Goal: Information Seeking & Learning: Learn about a topic

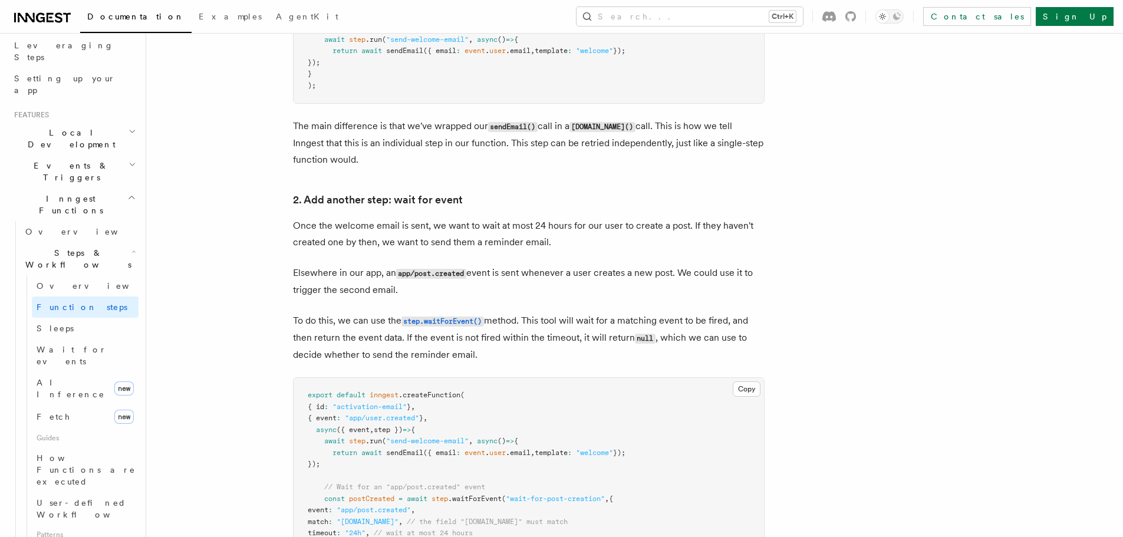
scroll to position [118, 0]
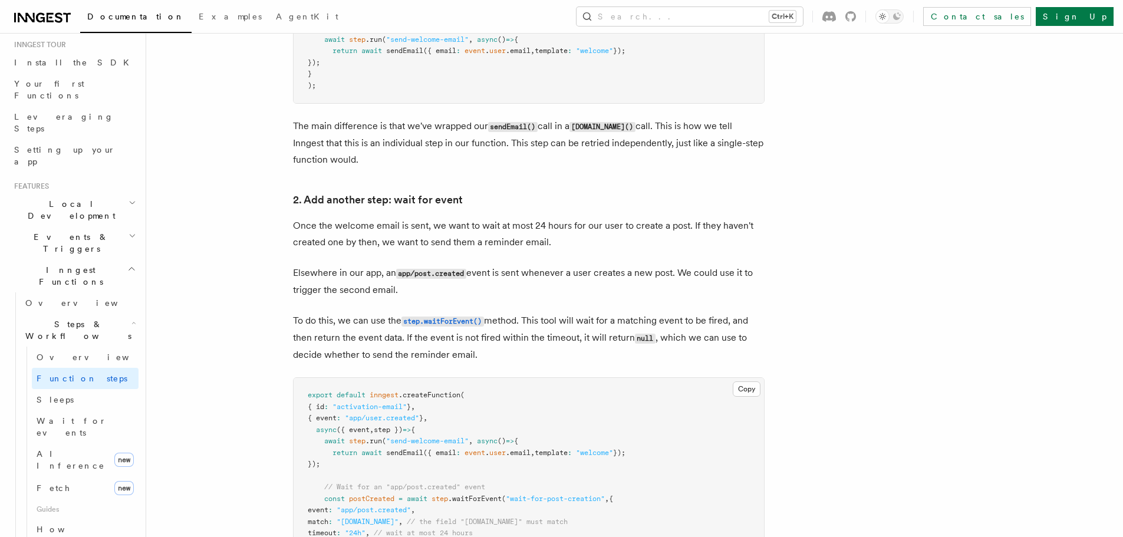
click at [106, 226] on h2 "Events & Triggers" at bounding box center [73, 242] width 129 height 33
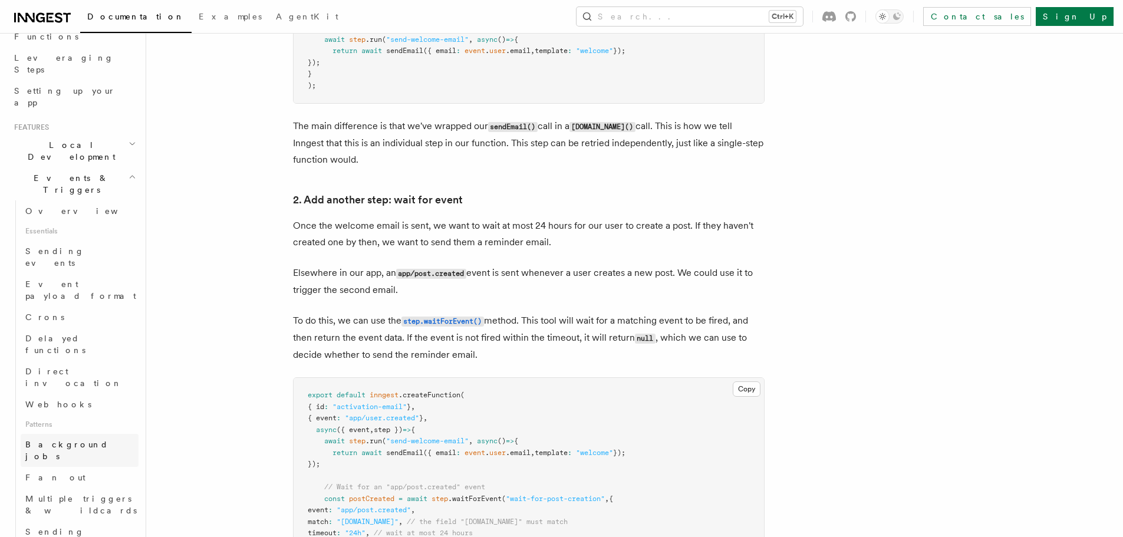
scroll to position [236, 0]
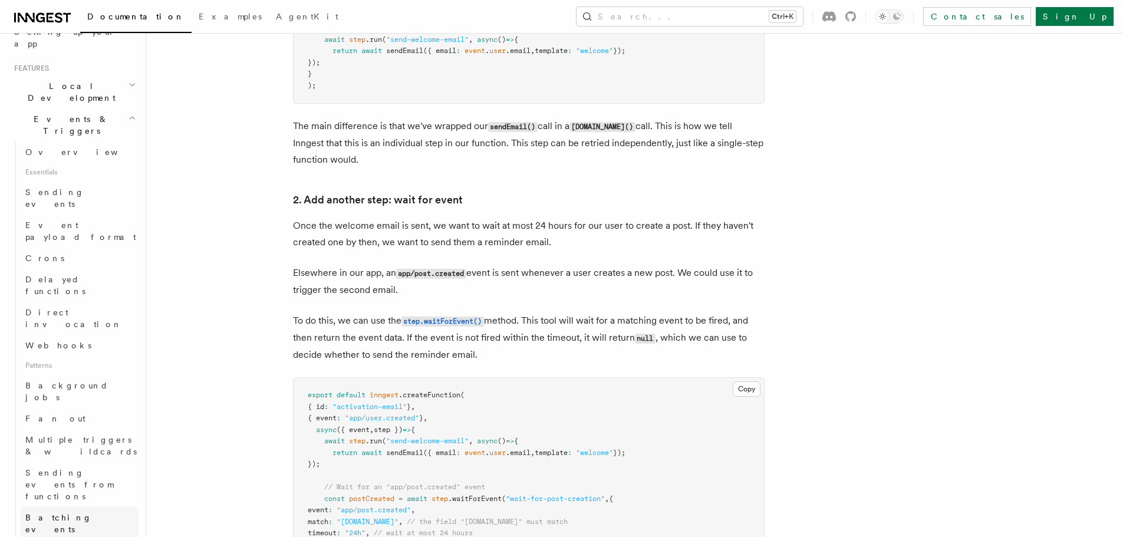
click at [49, 512] on span "Batching events" at bounding box center [81, 524] width 113 height 24
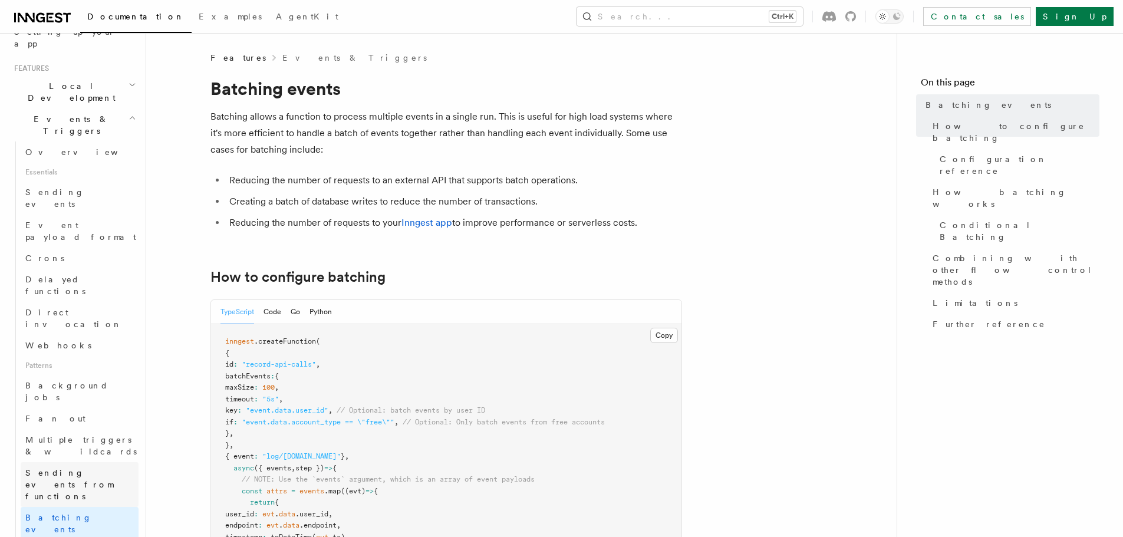
click at [91, 467] on span "Sending events from functions" at bounding box center [81, 484] width 113 height 35
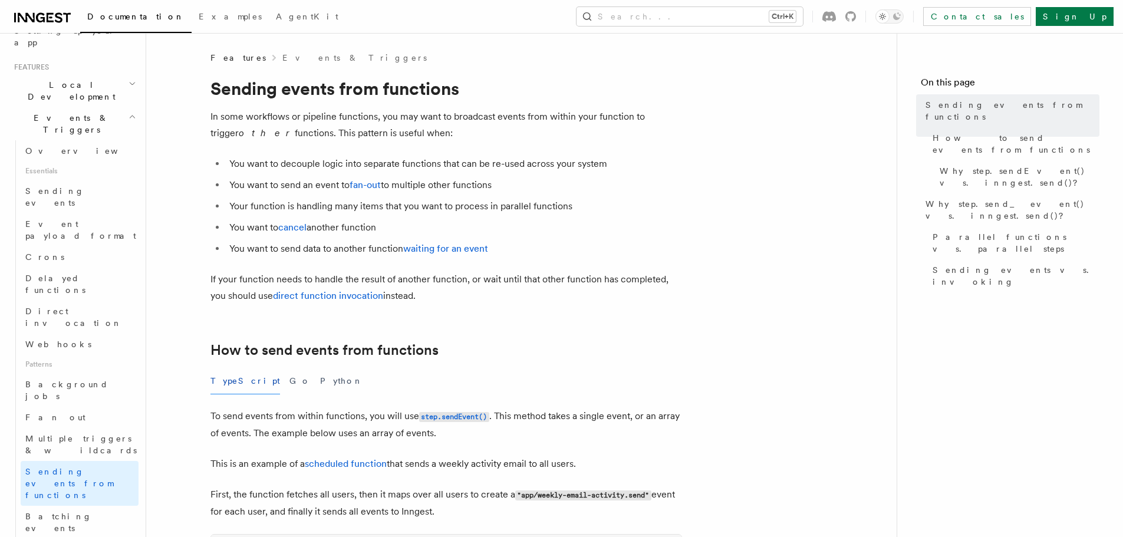
scroll to position [236, 0]
click at [62, 275] on span "Delayed functions" at bounding box center [55, 285] width 60 height 21
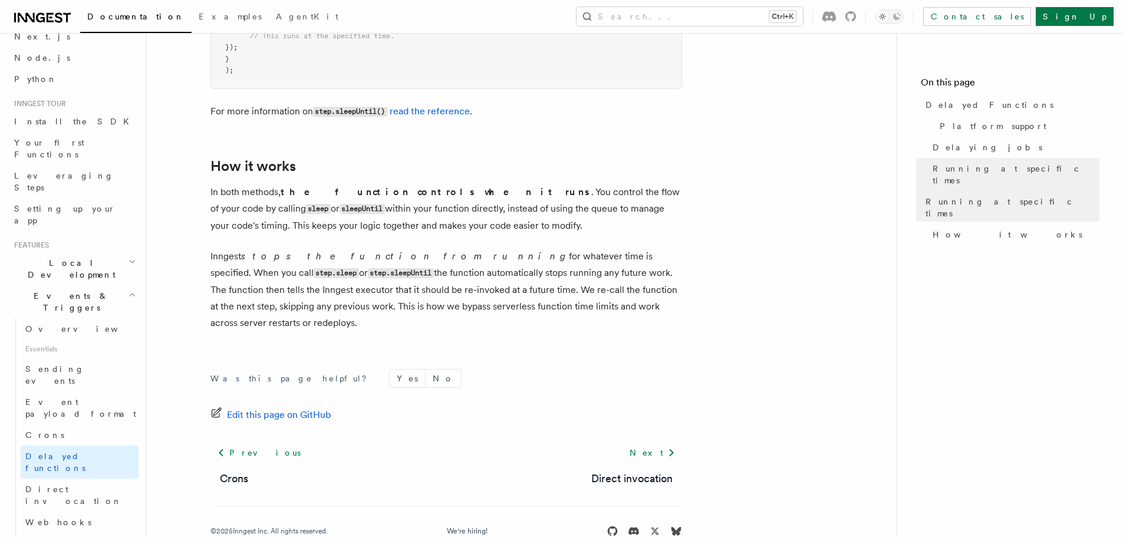
scroll to position [1017, 0]
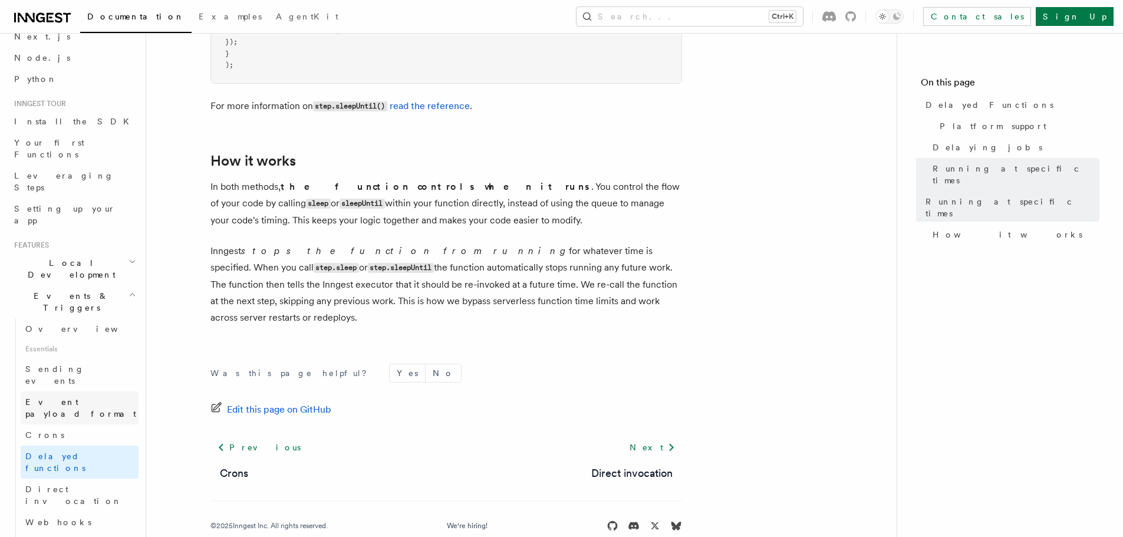
click at [72, 392] on link "Event payload format" at bounding box center [80, 408] width 118 height 33
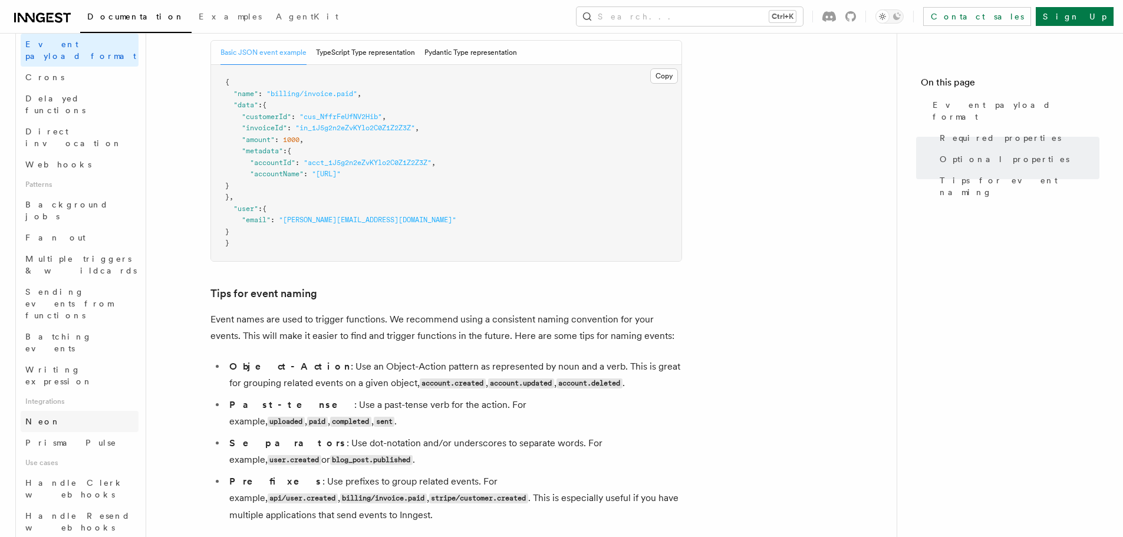
scroll to position [531, 0]
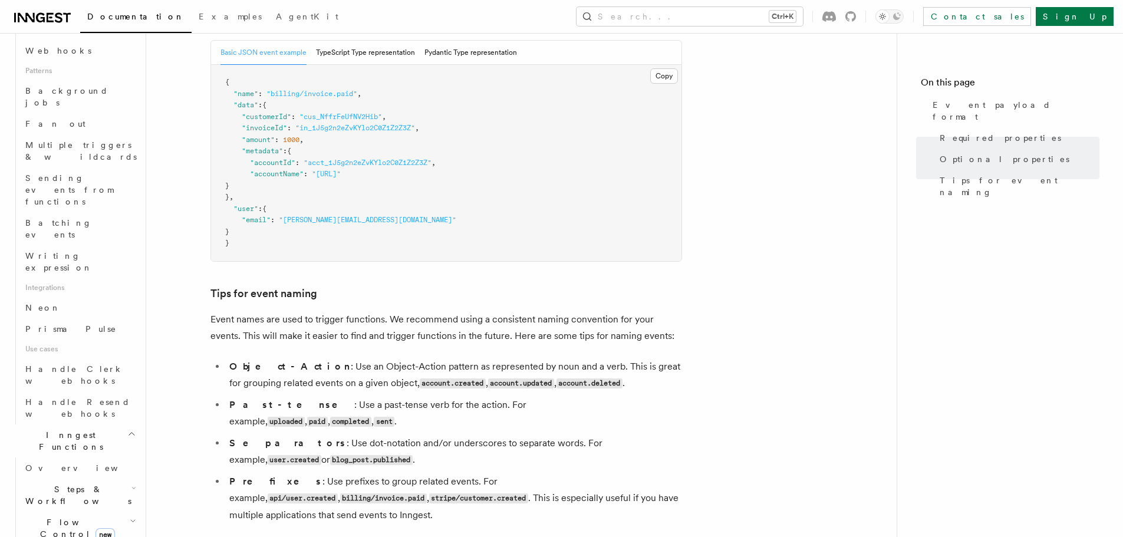
click at [52, 517] on span "Flow Control new" at bounding box center [75, 529] width 109 height 24
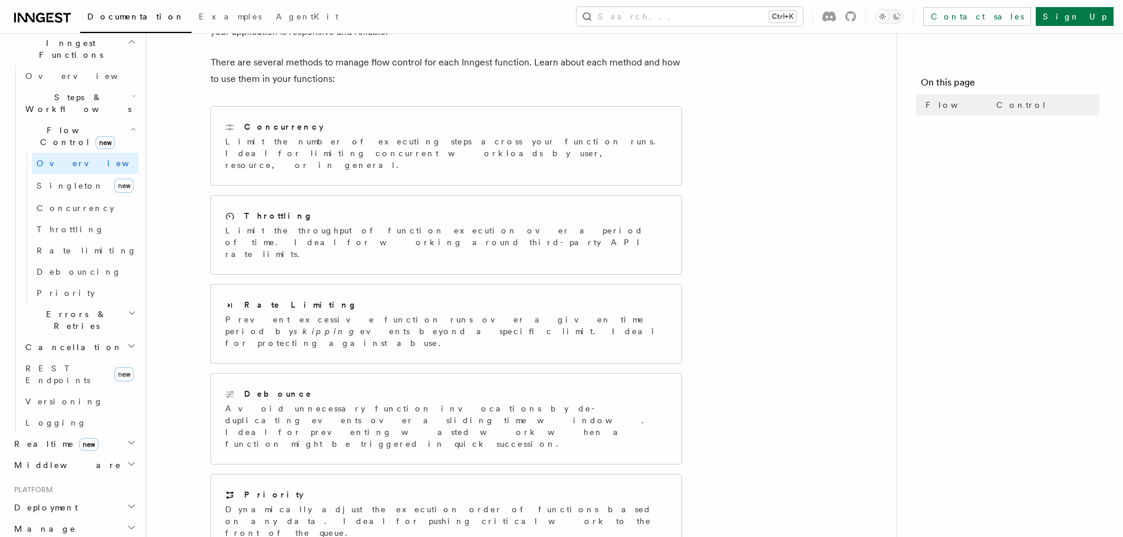
scroll to position [286, 0]
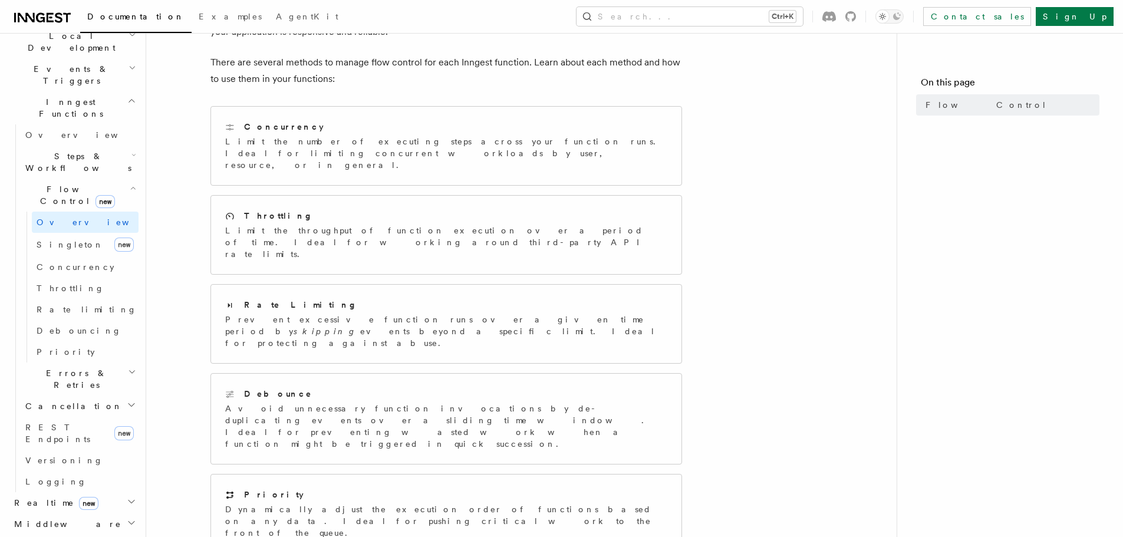
click at [116, 146] on h2 "Steps & Workflows" at bounding box center [80, 162] width 118 height 33
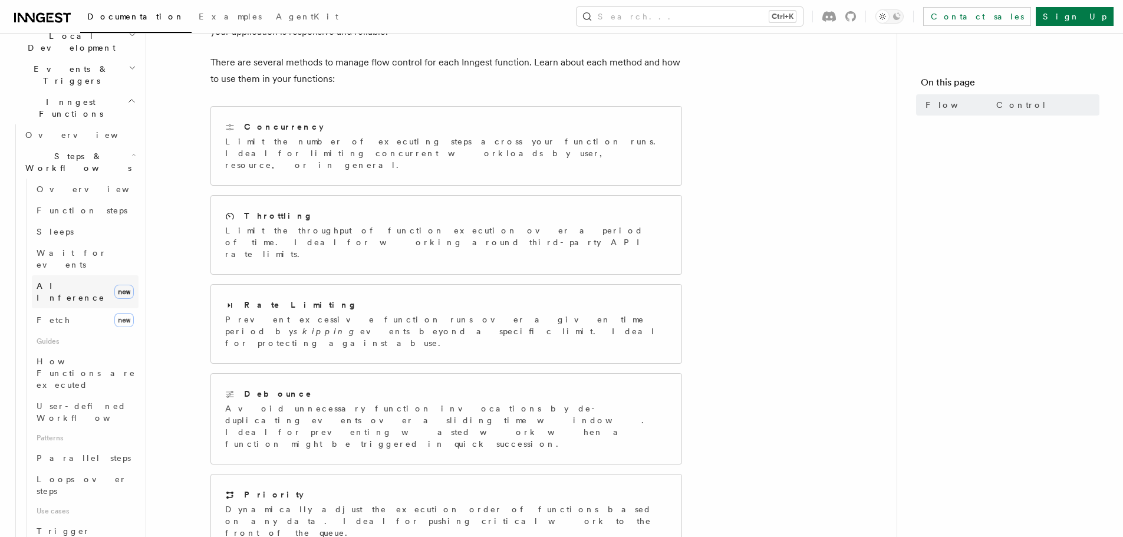
click at [64, 280] on span "AI Inference" at bounding box center [73, 292] width 73 height 24
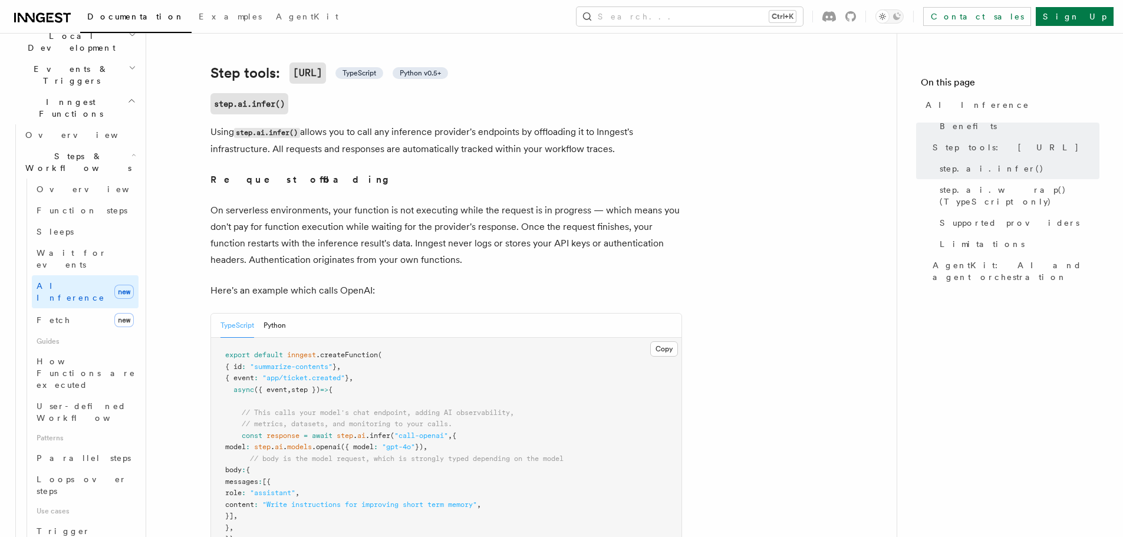
scroll to position [472, 0]
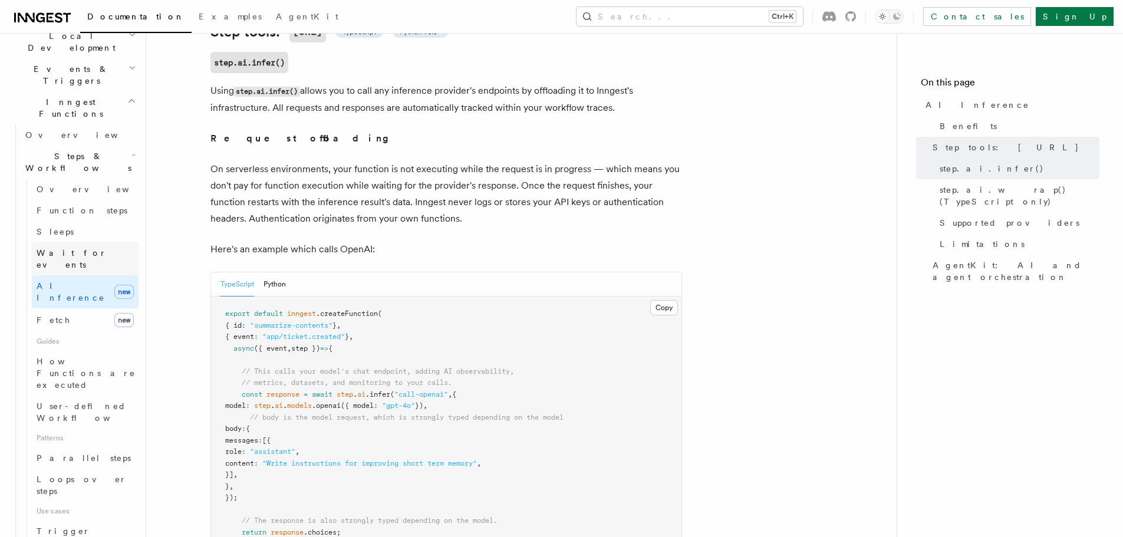
click at [98, 242] on link "Wait for events" at bounding box center [85, 258] width 107 height 33
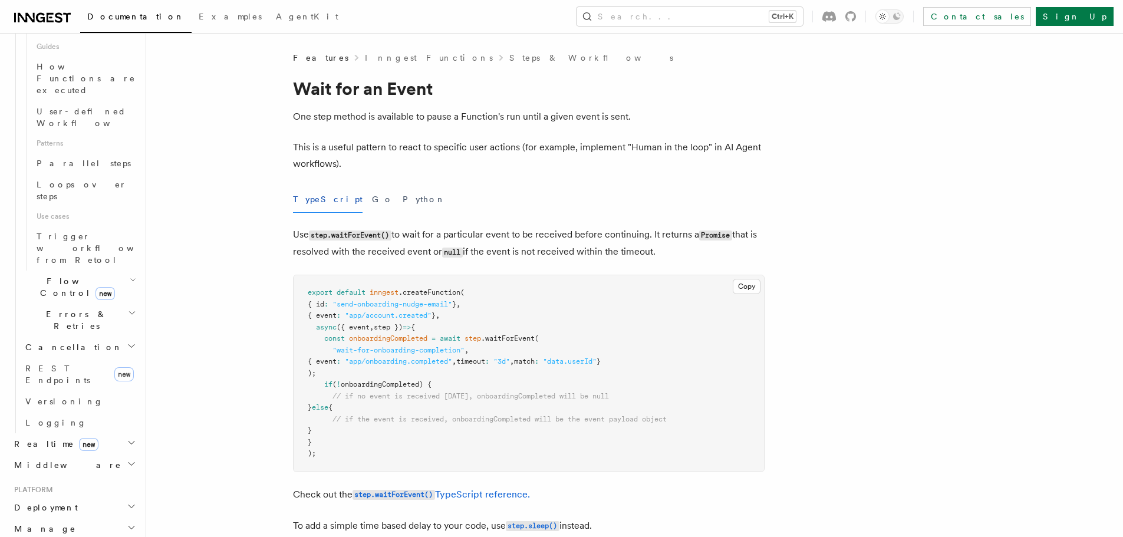
scroll to position [748, 0]
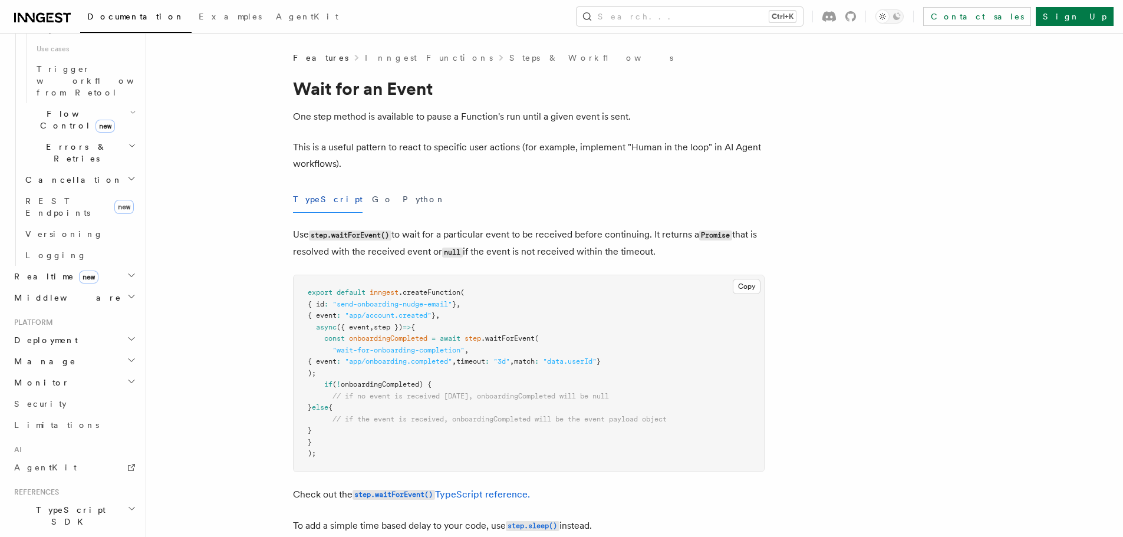
click at [97, 415] on link "Limitations" at bounding box center [73, 425] width 129 height 21
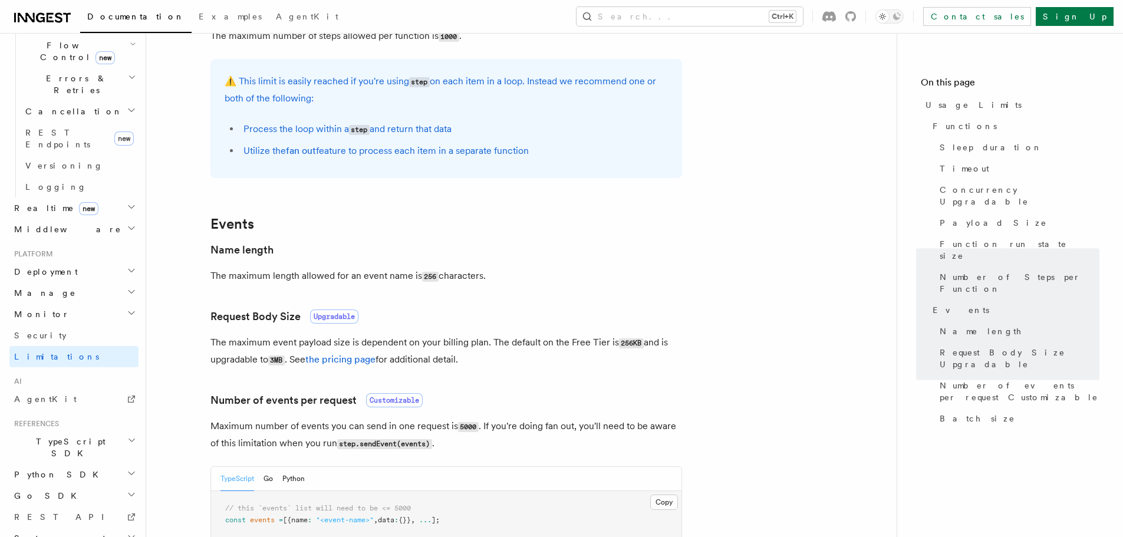
scroll to position [660, 0]
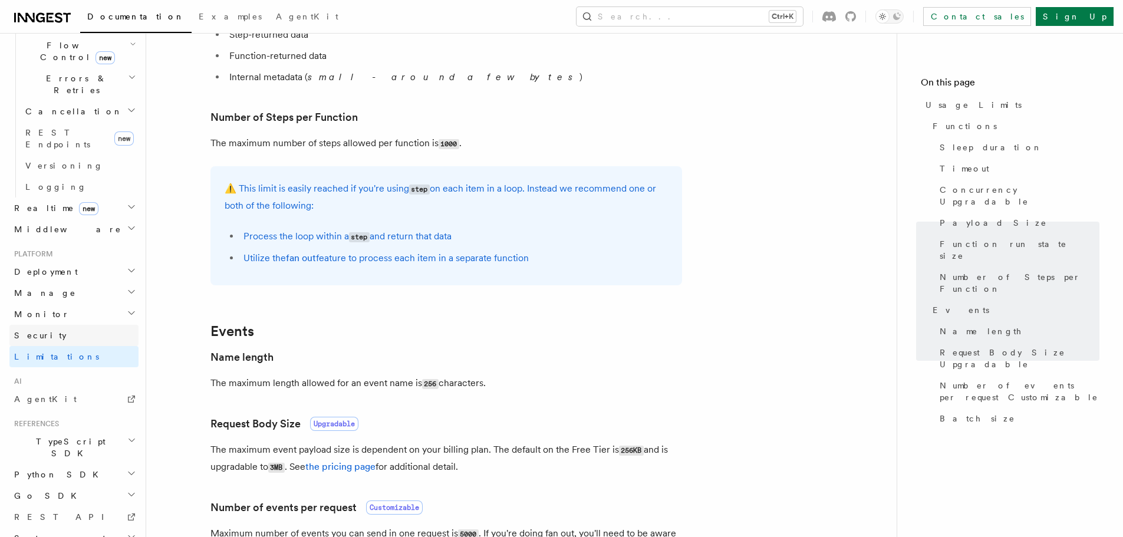
click at [84, 325] on link "Security" at bounding box center [73, 335] width 129 height 21
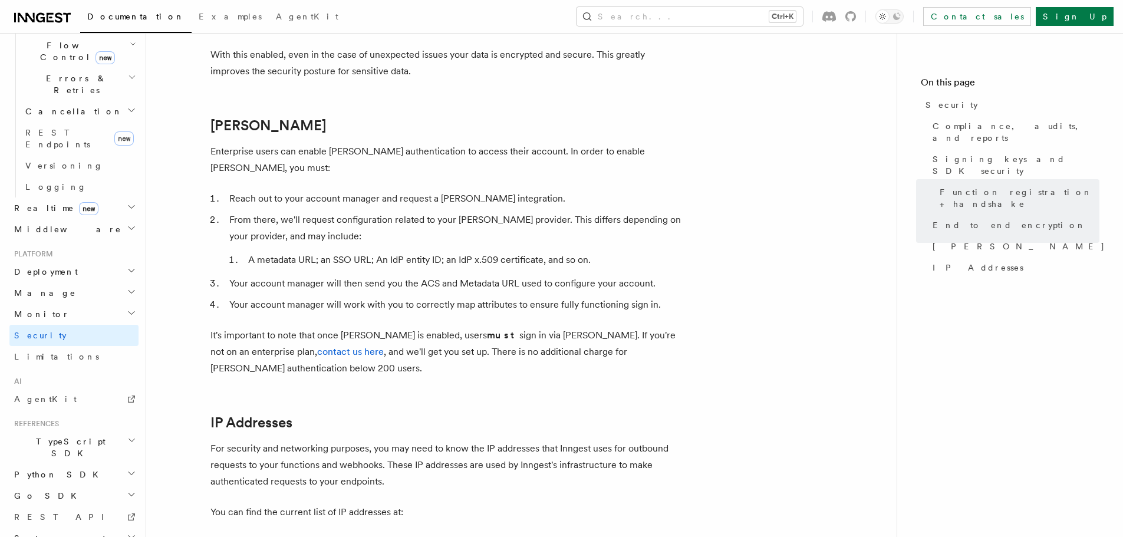
scroll to position [1258, 0]
